Goal: Task Accomplishment & Management: Complete application form

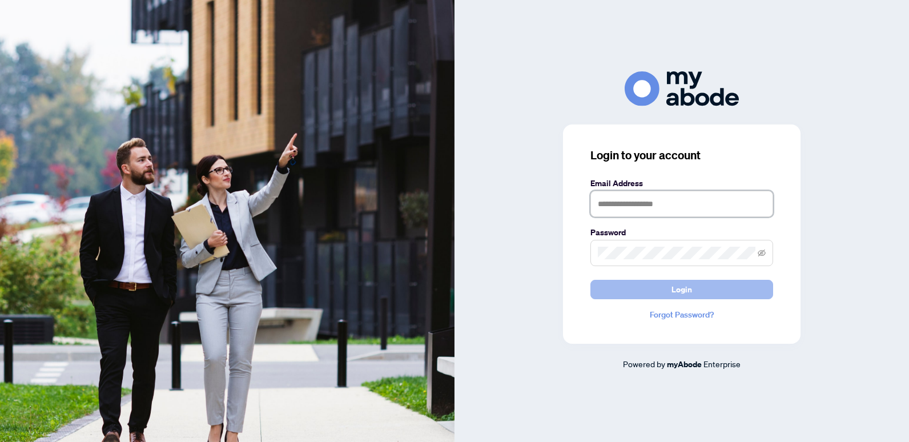
type input "**********"
click at [670, 284] on button "Login" at bounding box center [681, 289] width 183 height 19
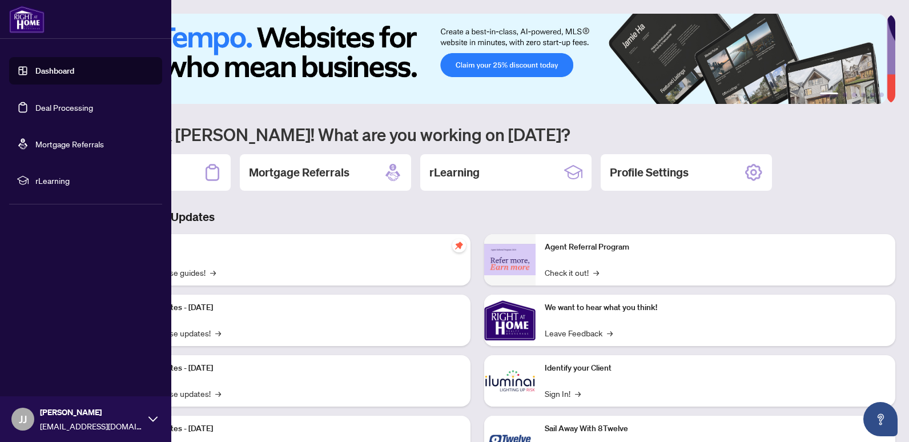
click at [49, 70] on link "Dashboard" at bounding box center [54, 71] width 39 height 10
click at [56, 104] on link "Deal Processing" at bounding box center [64, 107] width 58 height 10
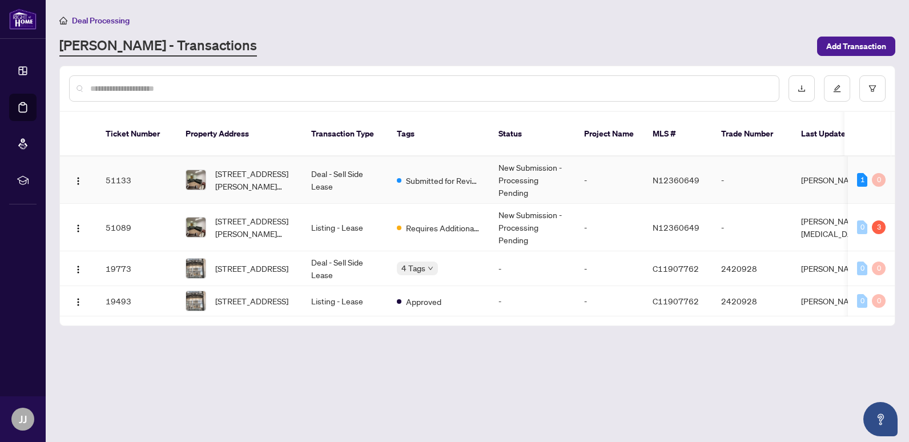
click at [333, 159] on td "Deal - Sell Side Lease" at bounding box center [345, 179] width 86 height 47
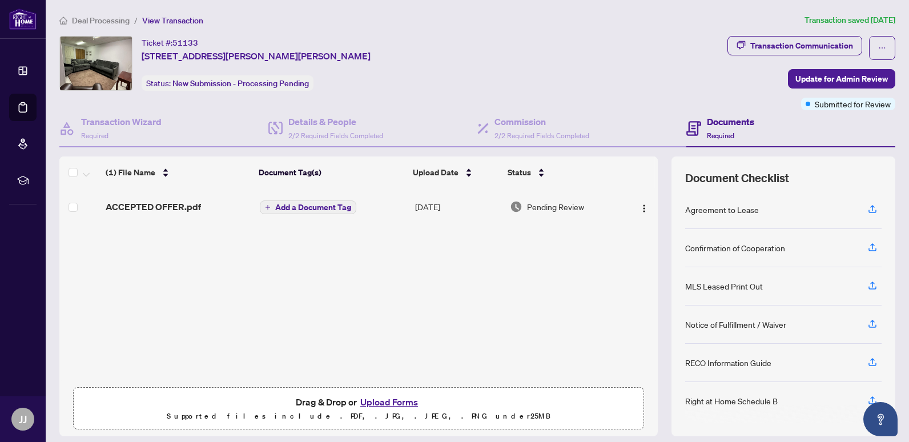
click at [719, 128] on div "Documents Required" at bounding box center [730, 128] width 47 height 27
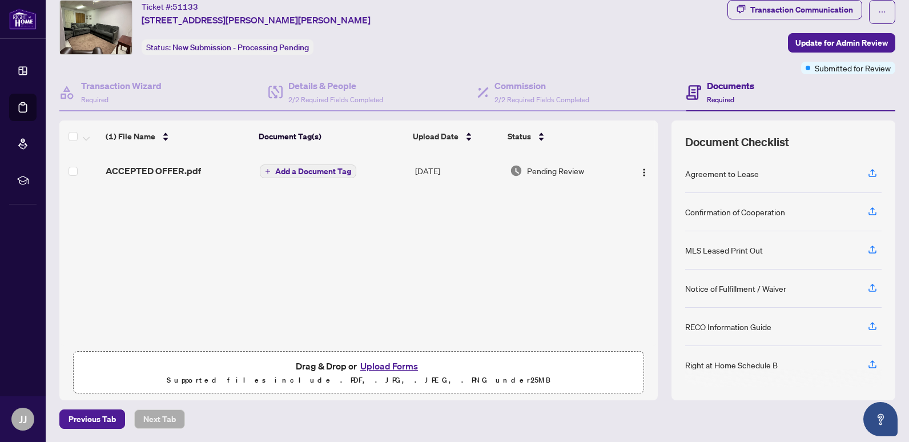
click at [718, 87] on h4 "Documents" at bounding box center [730, 86] width 47 height 14
click at [713, 101] on span "Required" at bounding box center [720, 99] width 27 height 9
click at [380, 369] on button "Upload Forms" at bounding box center [389, 366] width 65 height 15
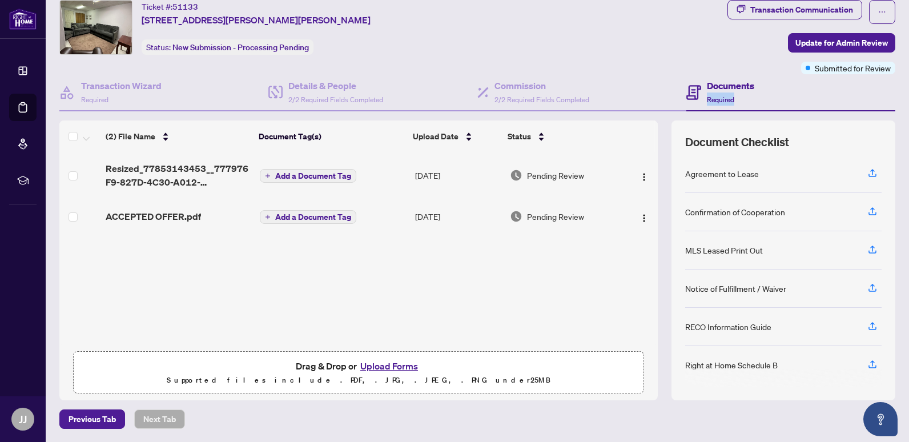
click at [385, 364] on button "Upload Forms" at bounding box center [389, 366] width 65 height 15
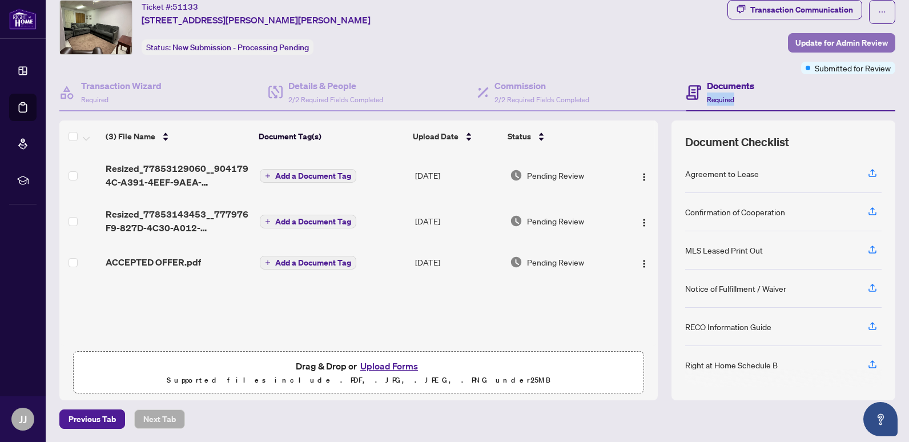
click at [831, 43] on span "Update for Admin Review" at bounding box center [841, 43] width 92 height 18
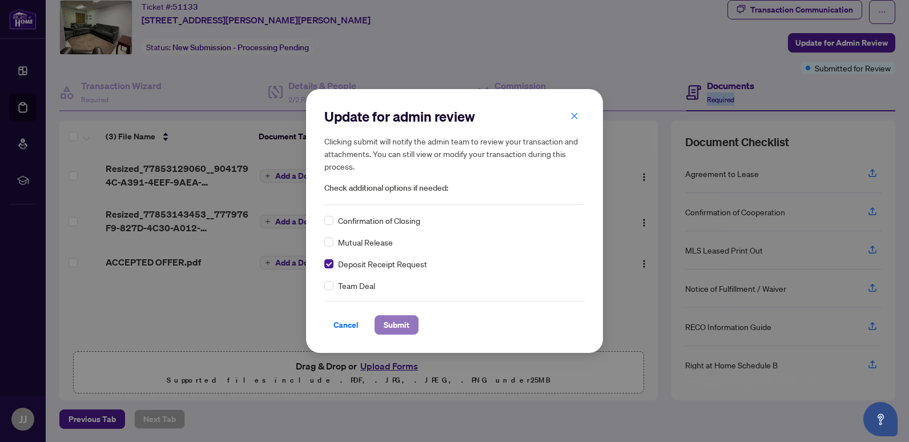
click at [401, 327] on span "Submit" at bounding box center [397, 325] width 26 height 18
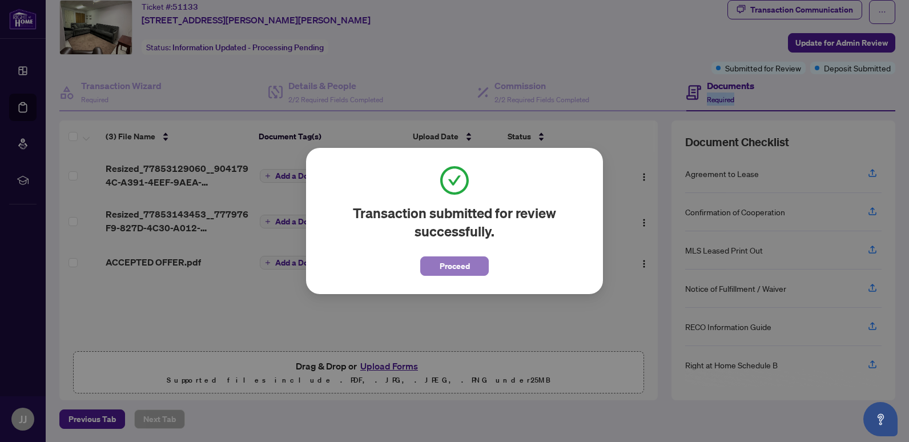
click at [457, 268] on span "Proceed" at bounding box center [455, 266] width 30 height 18
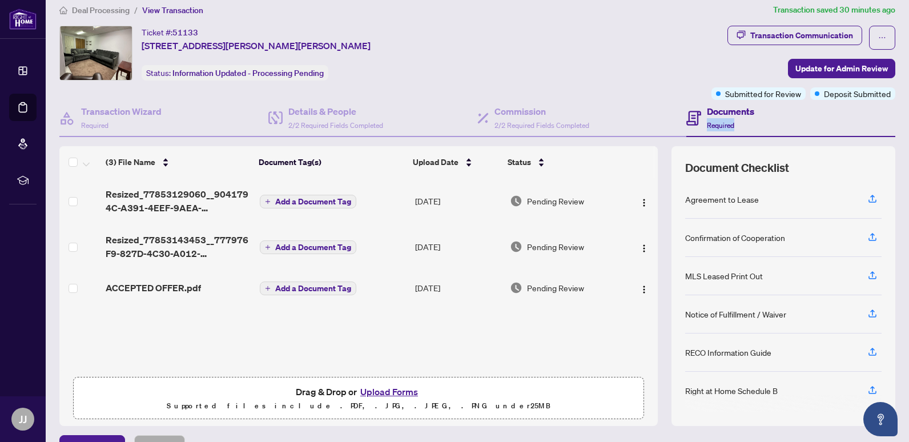
scroll to position [0, 0]
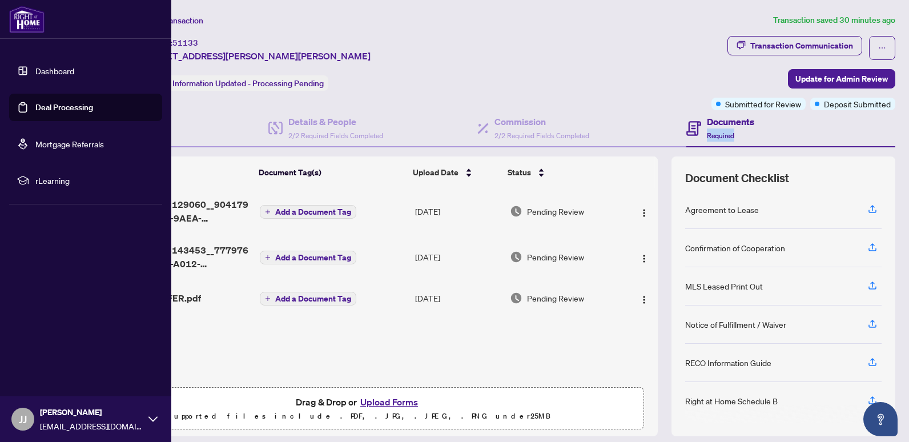
click at [35, 67] on link "Dashboard" at bounding box center [54, 71] width 39 height 10
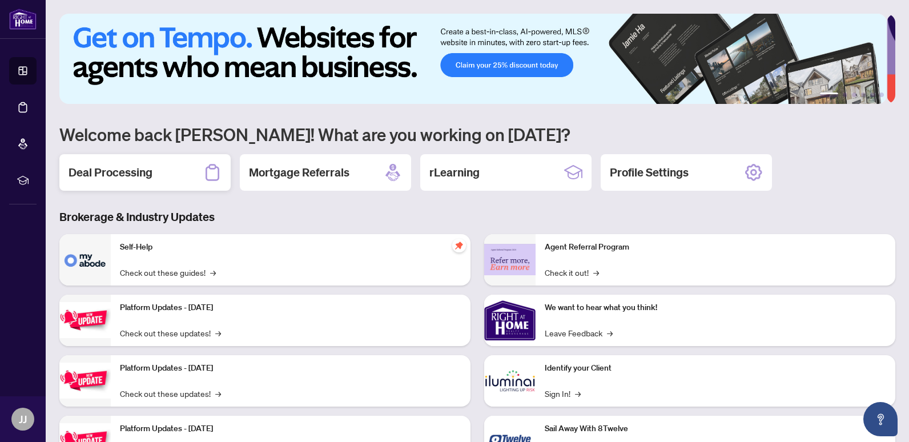
click at [178, 174] on div "Deal Processing" at bounding box center [144, 172] width 171 height 37
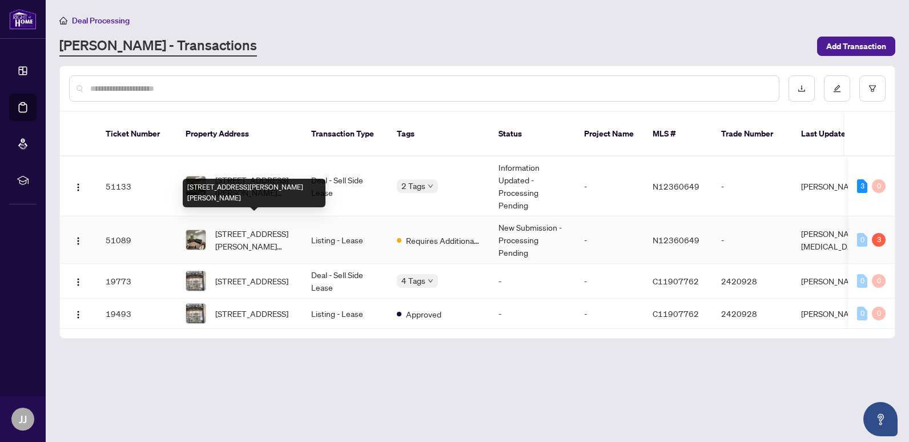
click at [247, 228] on span "[STREET_ADDRESS][PERSON_NAME][PERSON_NAME]" at bounding box center [254, 239] width 78 height 25
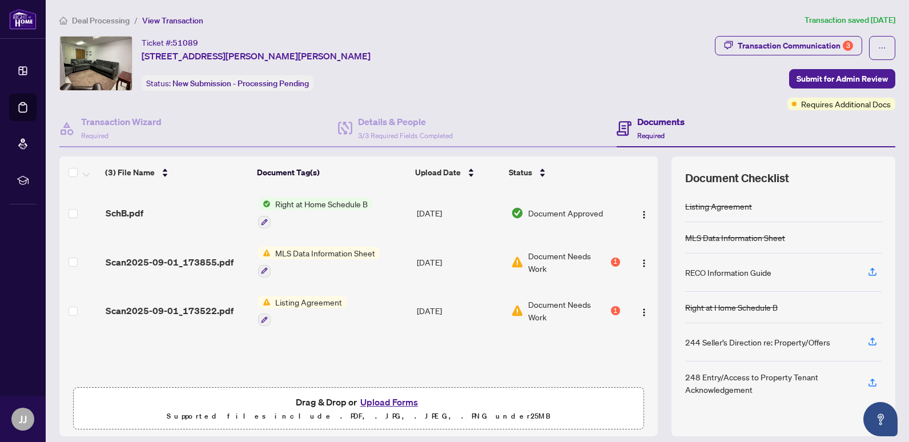
click at [395, 399] on button "Upload Forms" at bounding box center [389, 402] width 65 height 15
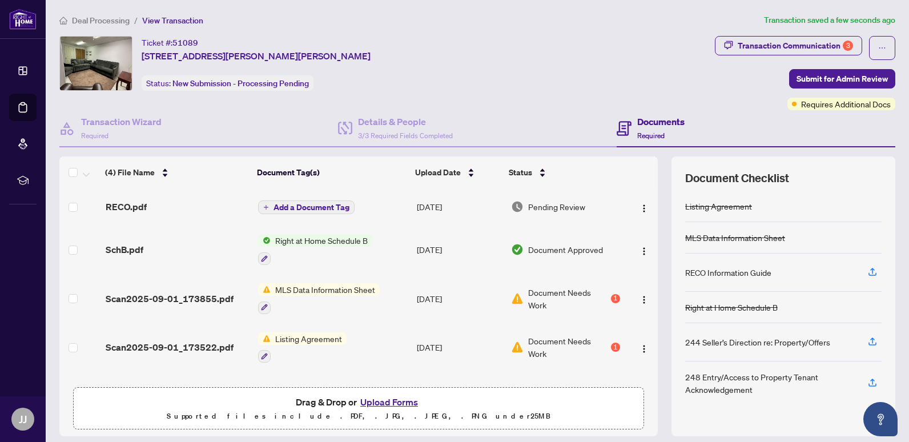
click at [314, 293] on span "MLS Data Information Sheet" at bounding box center [325, 289] width 109 height 13
click at [611, 296] on div "1" at bounding box center [615, 298] width 9 height 9
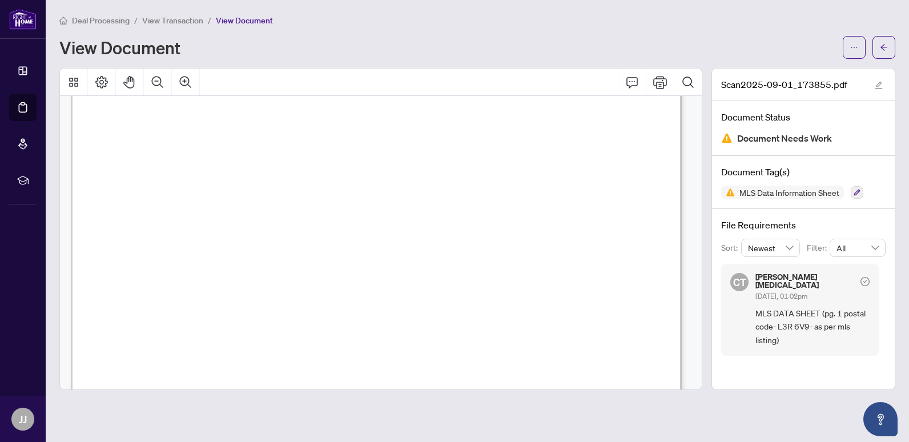
scroll to position [137, 0]
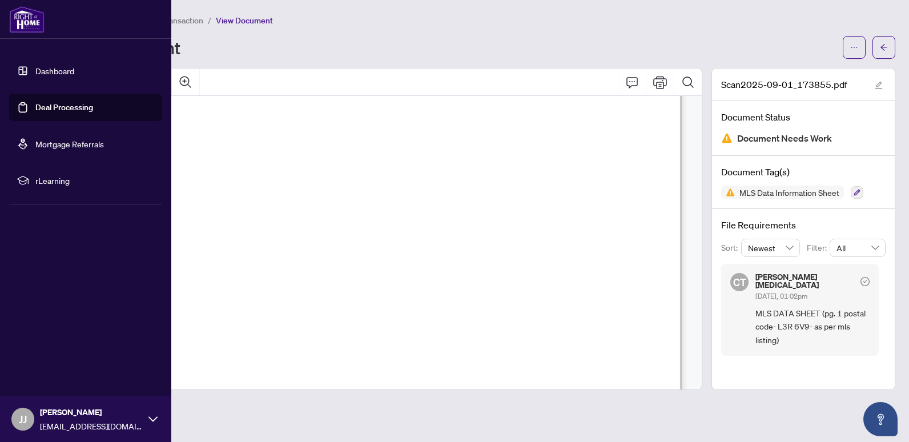
click at [35, 67] on link "Dashboard" at bounding box center [54, 71] width 39 height 10
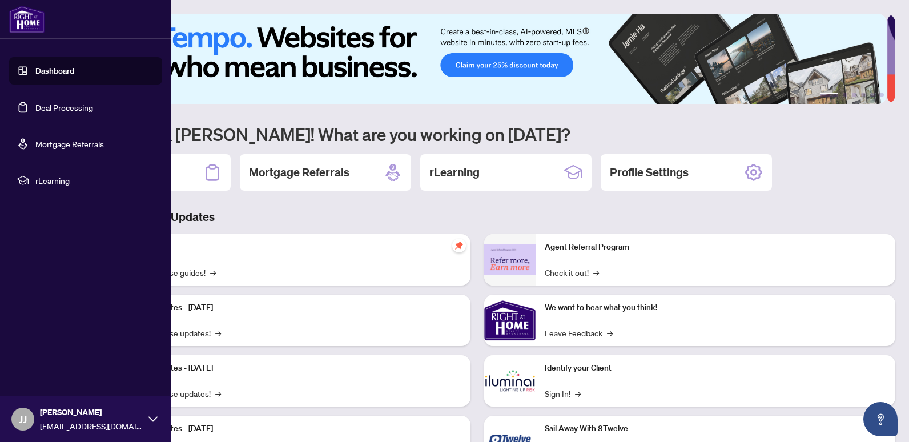
click at [47, 111] on link "Deal Processing" at bounding box center [64, 107] width 58 height 10
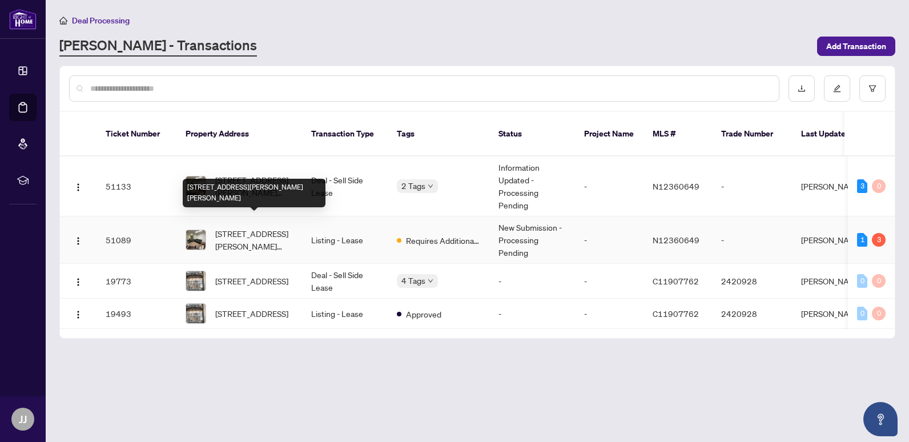
click at [257, 230] on span "[STREET_ADDRESS][PERSON_NAME][PERSON_NAME]" at bounding box center [254, 239] width 78 height 25
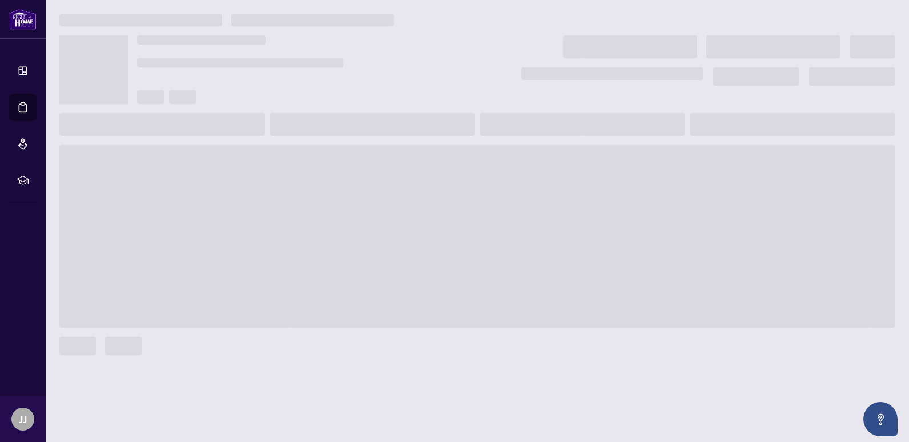
click at [257, 230] on span at bounding box center [477, 236] width 836 height 183
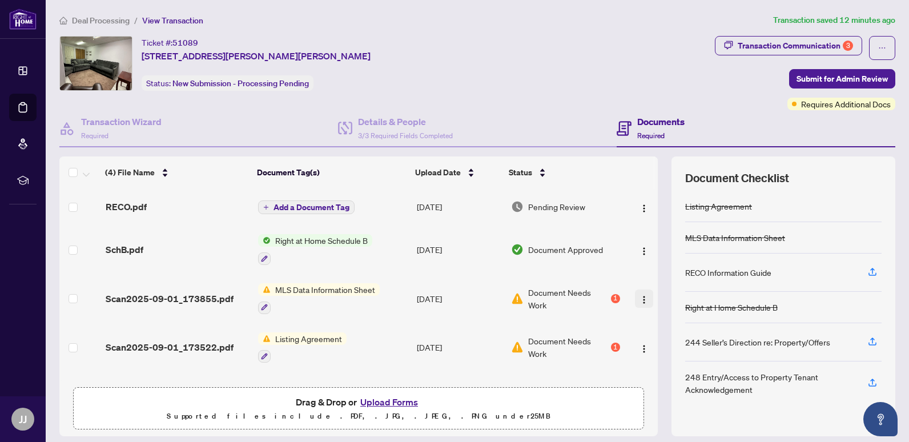
click at [639, 303] on img "button" at bounding box center [643, 299] width 9 height 9
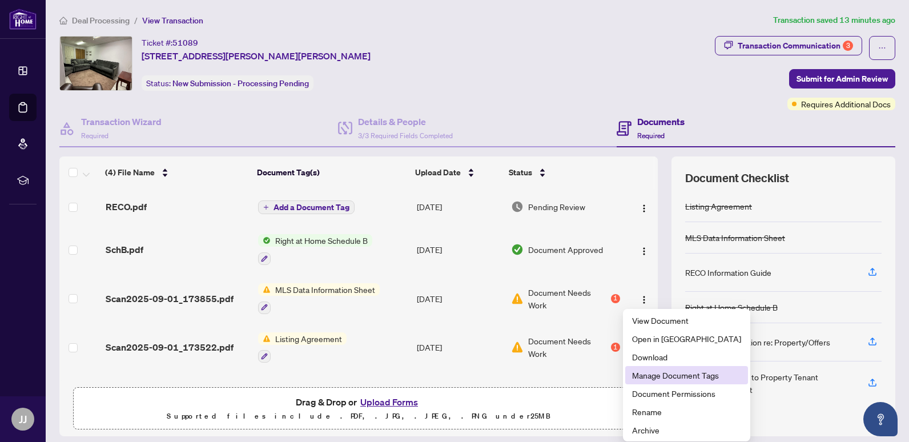
click at [645, 373] on span "Manage Document Tags" at bounding box center [686, 375] width 109 height 13
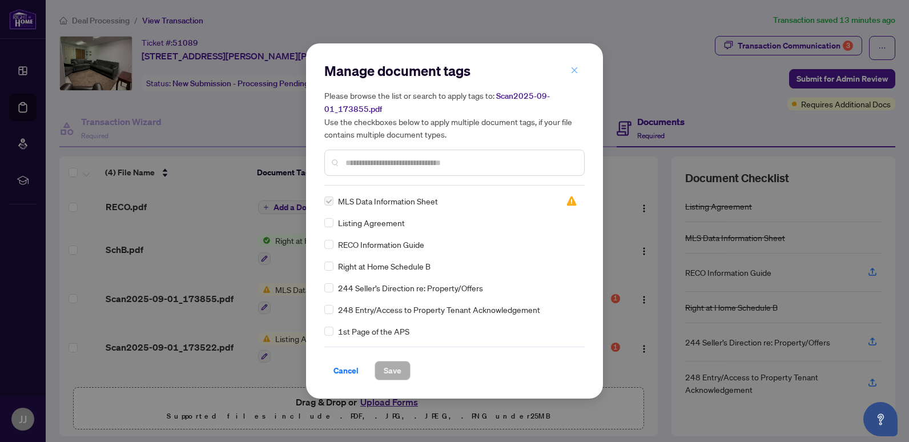
click at [573, 73] on icon "close" at bounding box center [575, 70] width 6 height 6
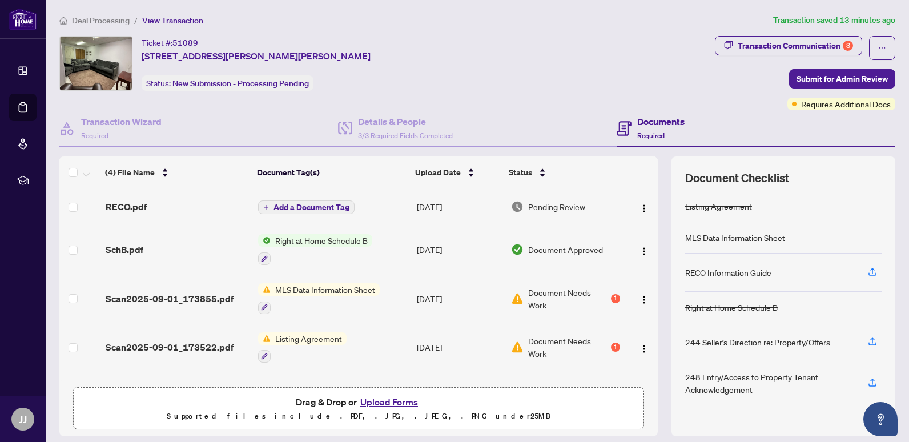
click at [383, 401] on button "Upload Forms" at bounding box center [389, 402] width 65 height 15
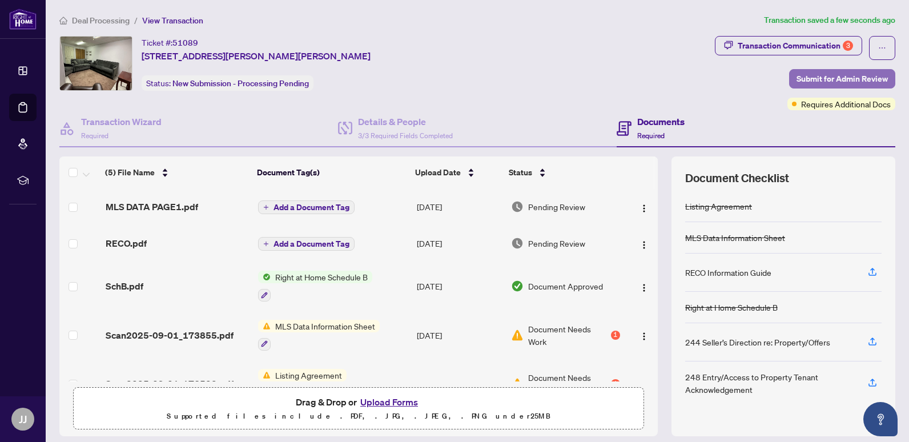
click at [819, 79] on span "Submit for Admin Review" at bounding box center [841, 79] width 91 height 18
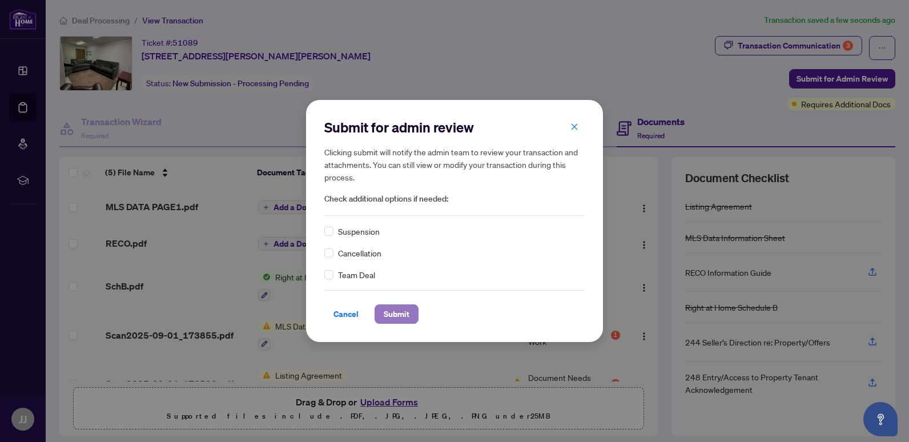
click at [403, 313] on span "Submit" at bounding box center [397, 314] width 26 height 18
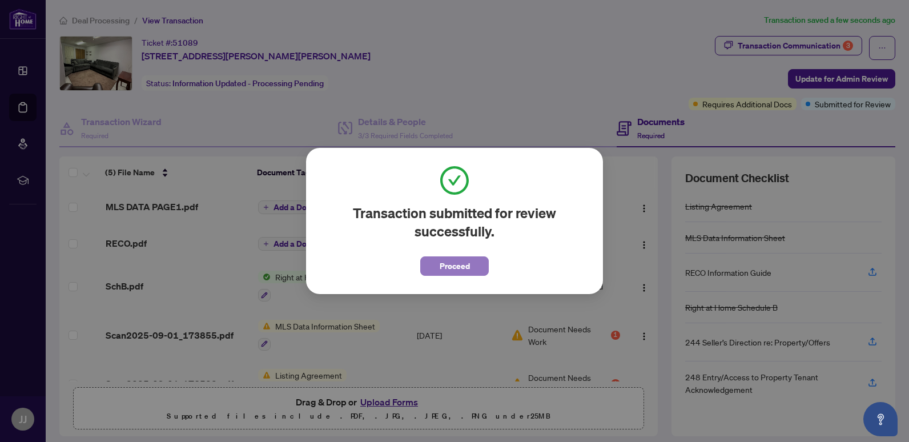
click at [434, 267] on button "Proceed" at bounding box center [454, 265] width 69 height 19
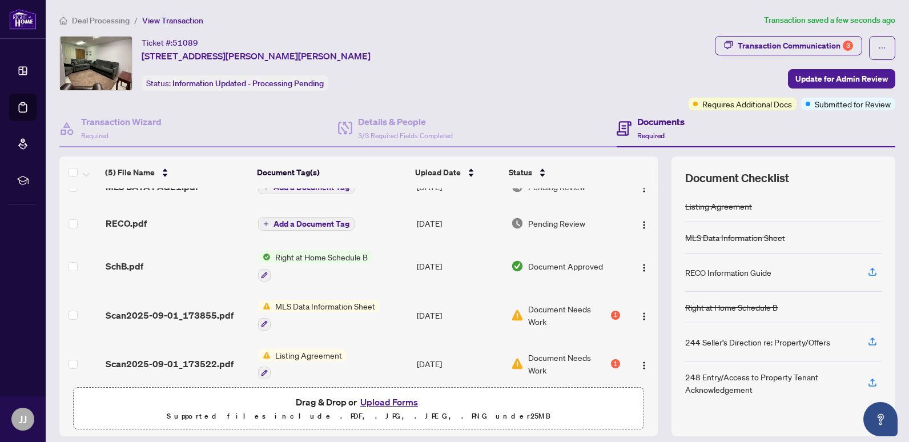
scroll to position [30, 0]
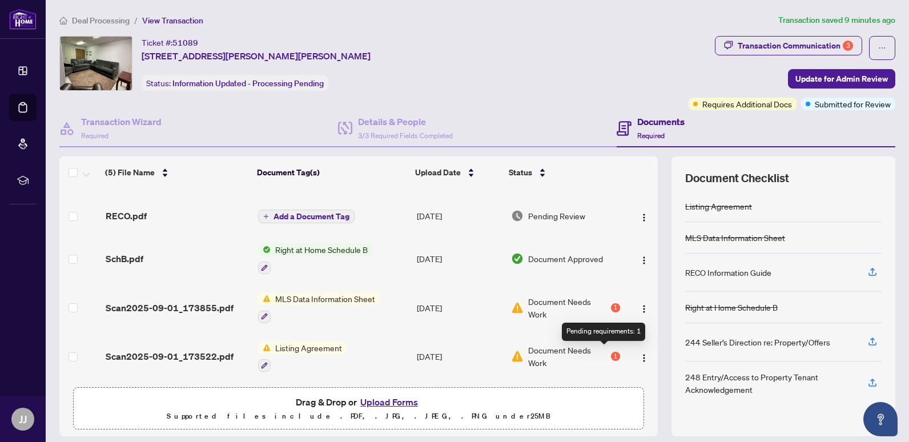
click at [611, 355] on div "1" at bounding box center [615, 356] width 9 height 9
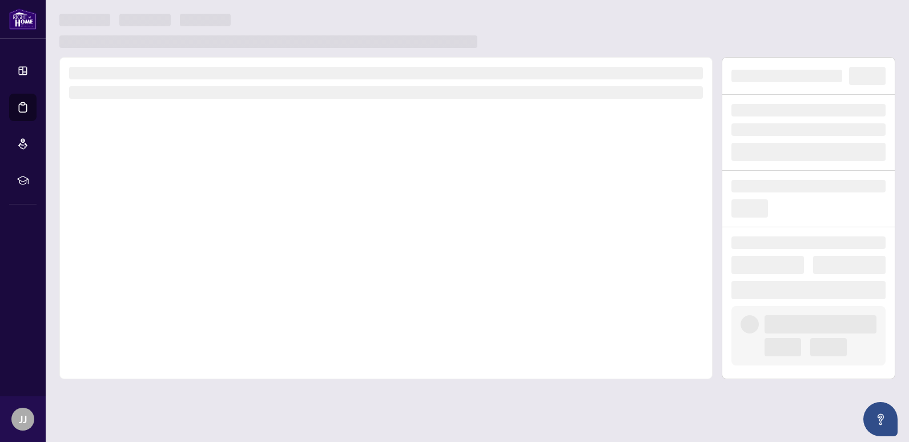
click at [605, 355] on div at bounding box center [385, 218] width 653 height 322
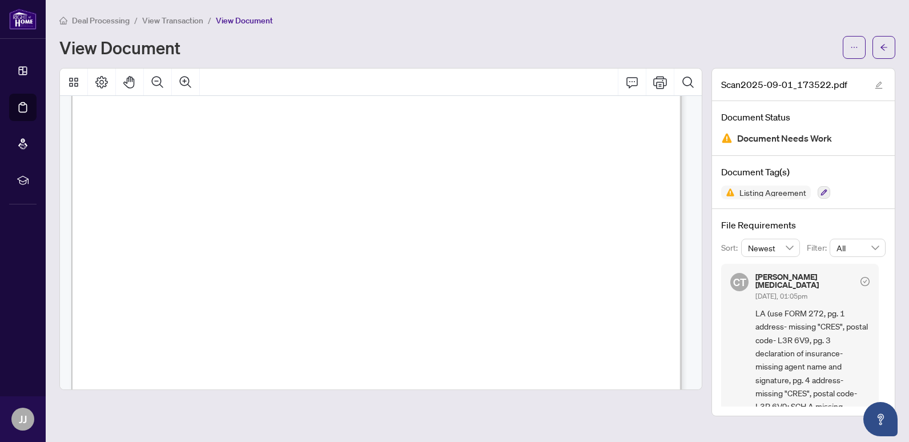
scroll to position [160, 0]
